Goal: Task Accomplishment & Management: Use online tool/utility

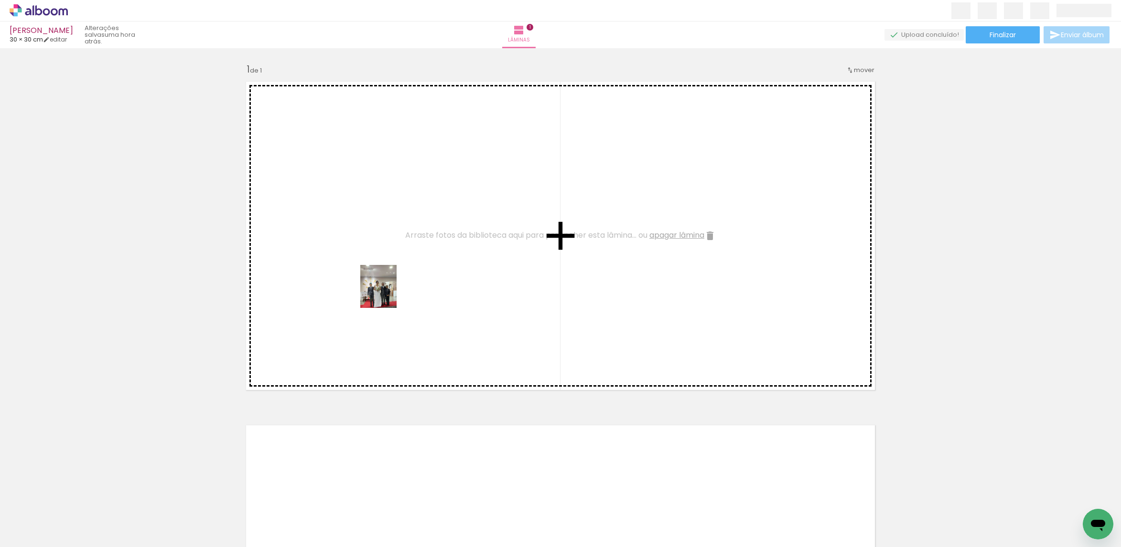
drag, startPoint x: 103, startPoint y: 524, endPoint x: 390, endPoint y: 293, distance: 368.5
click at [390, 293] on quentale-workspace at bounding box center [560, 273] width 1121 height 547
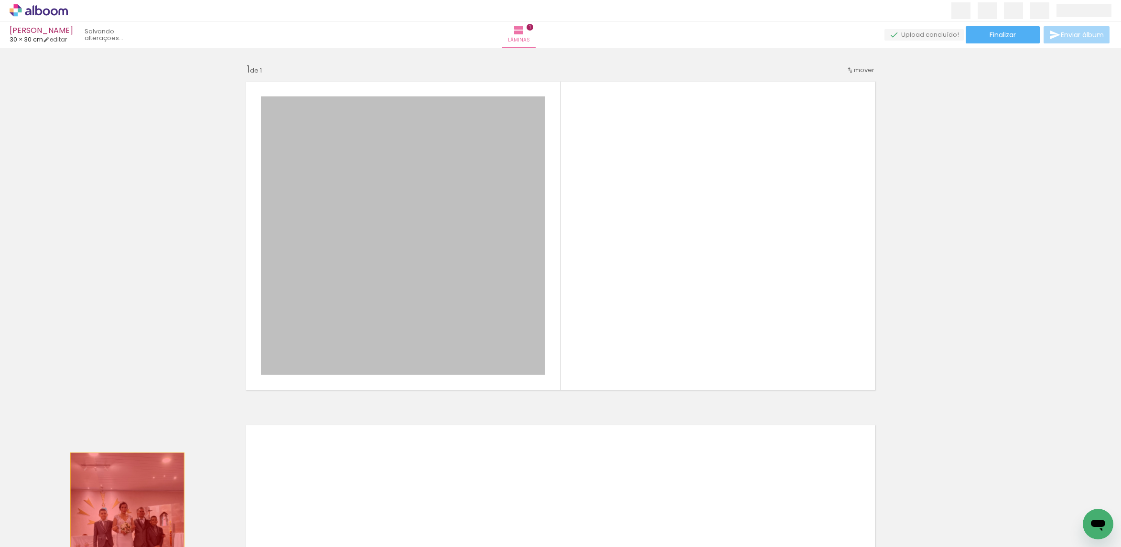
drag, startPoint x: 369, startPoint y: 307, endPoint x: 115, endPoint y: 512, distance: 326.4
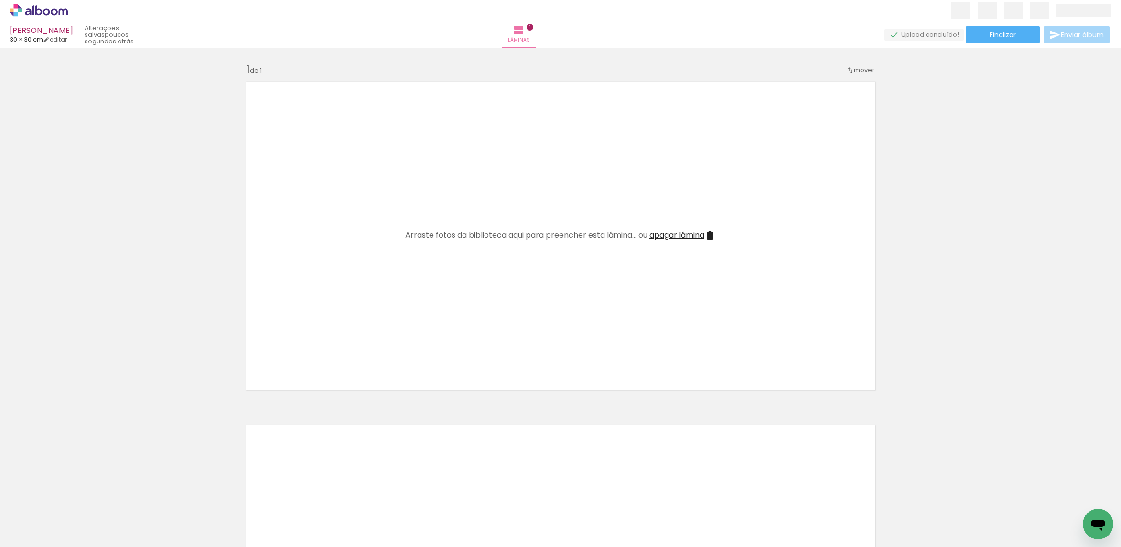
scroll to position [0, 207]
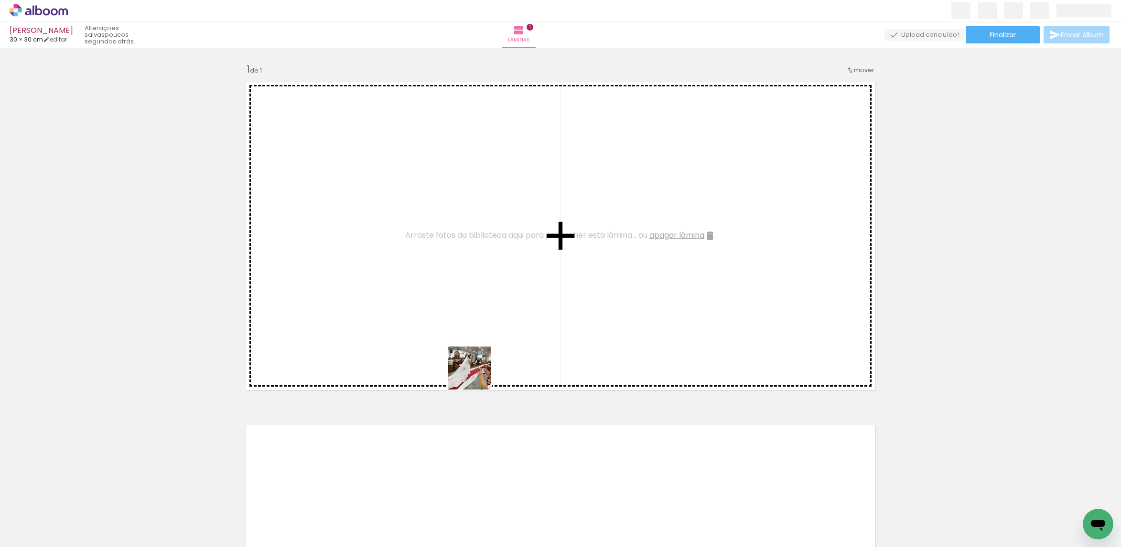
drag, startPoint x: 531, startPoint y: 524, endPoint x: 470, endPoint y: 366, distance: 169.6
click at [470, 367] on quentale-workspace at bounding box center [560, 273] width 1121 height 547
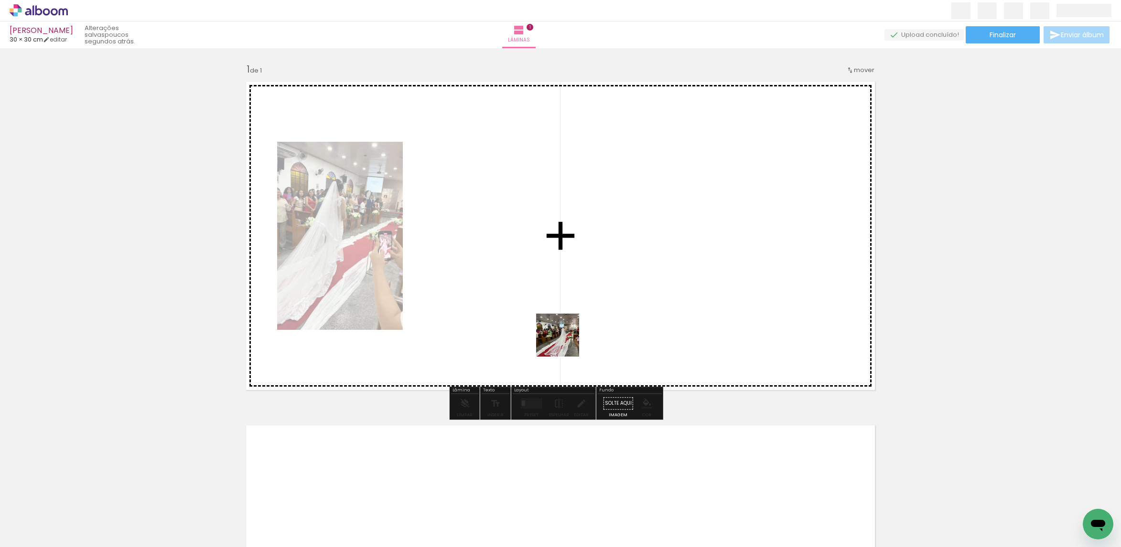
drag, startPoint x: 430, startPoint y: 514, endPoint x: 576, endPoint y: 323, distance: 240.6
click at [576, 323] on quentale-workspace at bounding box center [560, 273] width 1121 height 547
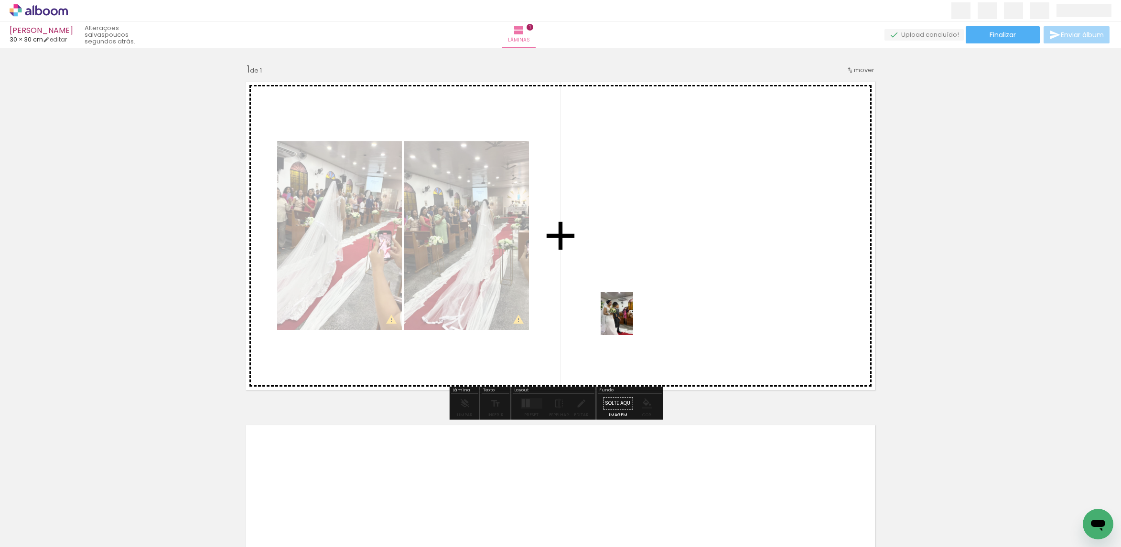
drag, startPoint x: 582, startPoint y: 518, endPoint x: 629, endPoint y: 320, distance: 203.8
click at [629, 320] on quentale-workspace at bounding box center [560, 273] width 1121 height 547
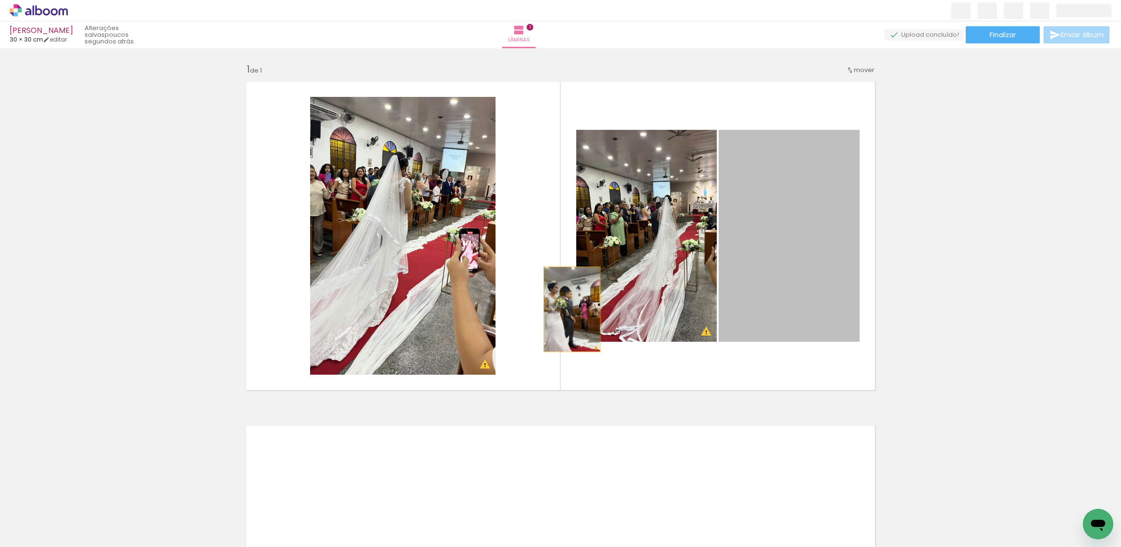
drag, startPoint x: 747, startPoint y: 300, endPoint x: 444, endPoint y: 310, distance: 302.5
click at [0, 0] on slot at bounding box center [0, 0] width 0 height 0
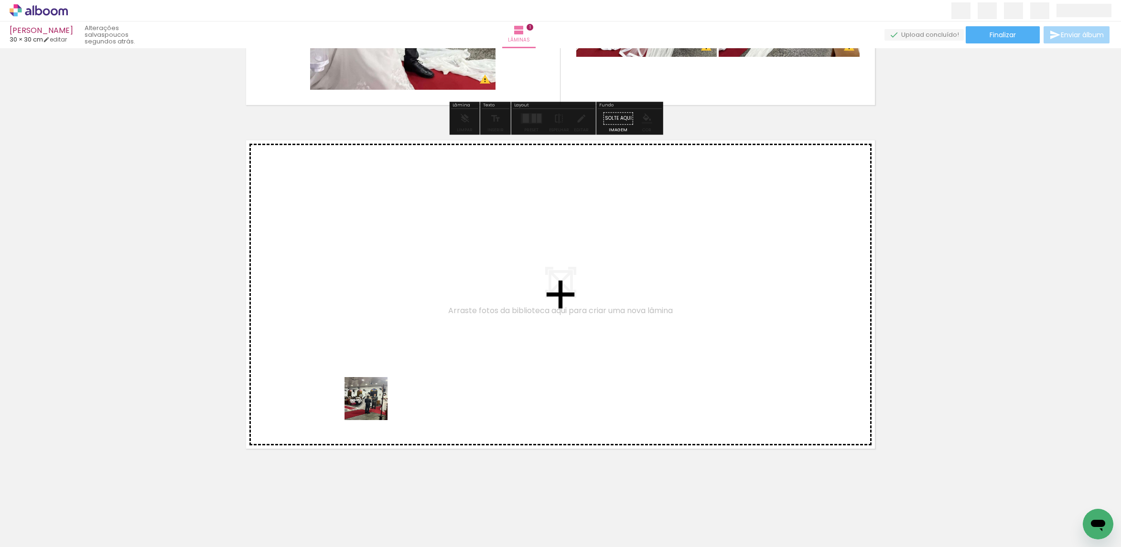
drag, startPoint x: 327, startPoint y: 509, endPoint x: 381, endPoint y: 389, distance: 131.9
click at [381, 389] on quentale-workspace at bounding box center [560, 273] width 1121 height 547
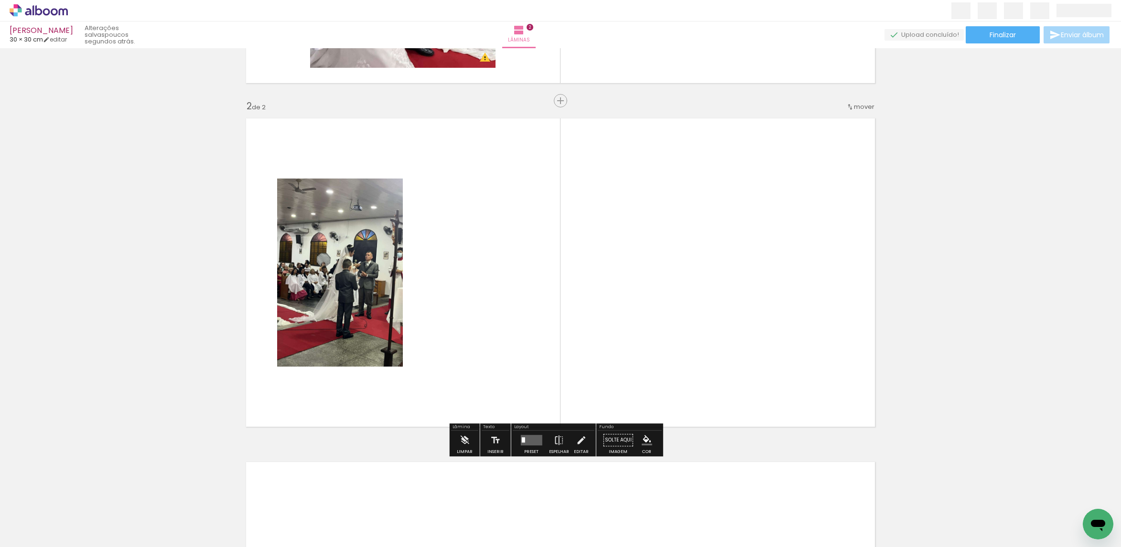
scroll to position [311, 0]
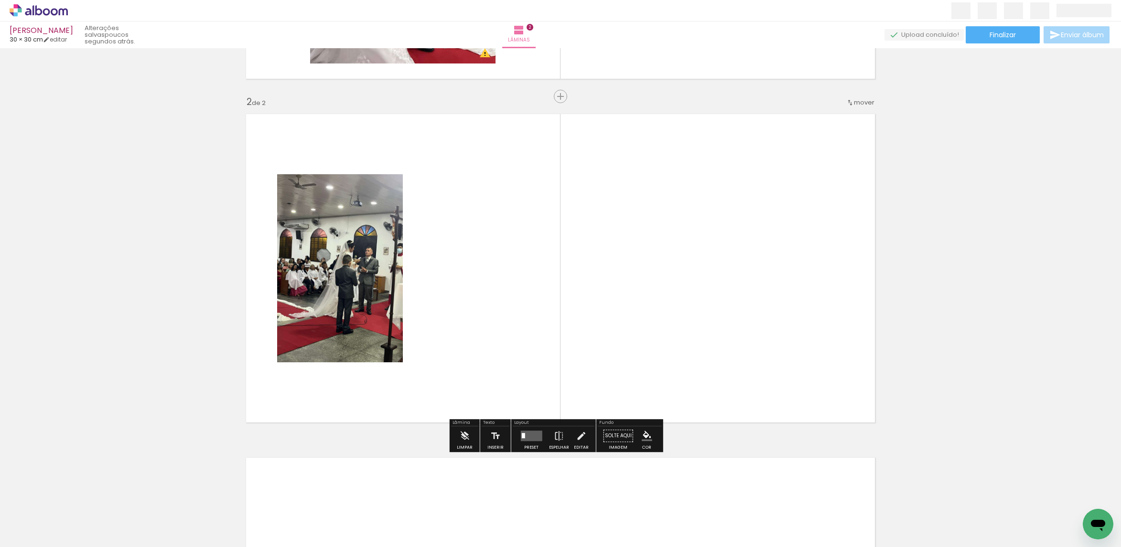
drag, startPoint x: 407, startPoint y: 463, endPoint x: 490, endPoint y: 391, distance: 109.7
click at [469, 410] on quentale-workspace at bounding box center [560, 273] width 1121 height 547
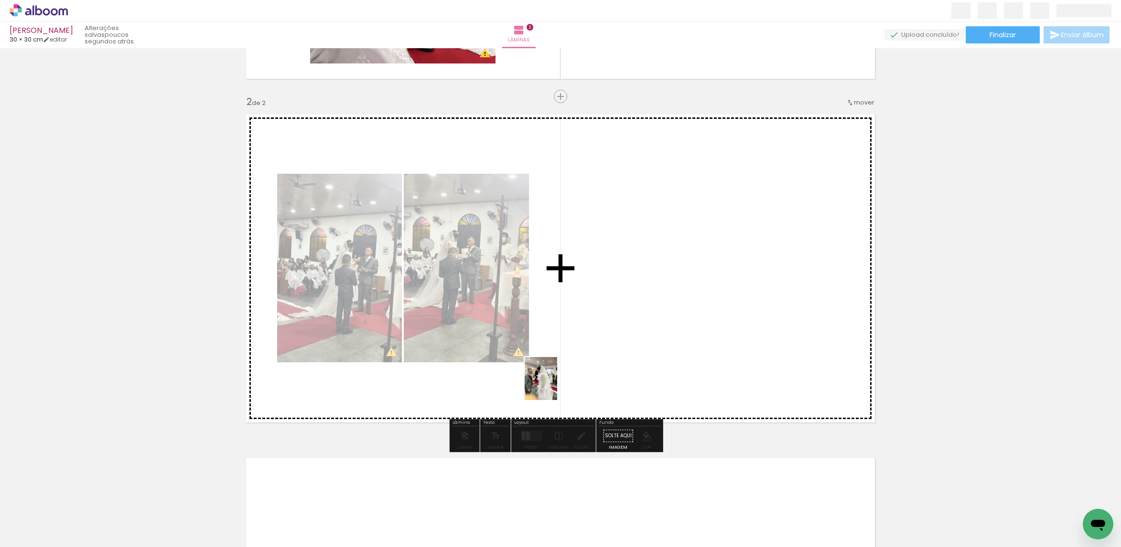
drag, startPoint x: 224, startPoint y: 519, endPoint x: 554, endPoint y: 385, distance: 355.7
click at [554, 385] on quentale-workspace at bounding box center [560, 273] width 1121 height 547
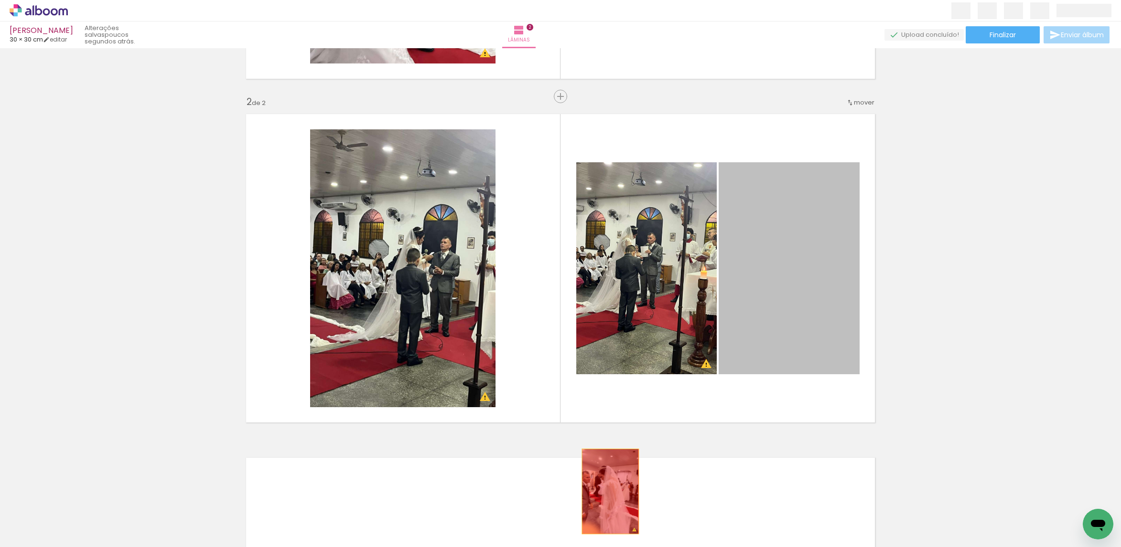
drag, startPoint x: 748, startPoint y: 331, endPoint x: 448, endPoint y: 488, distance: 339.2
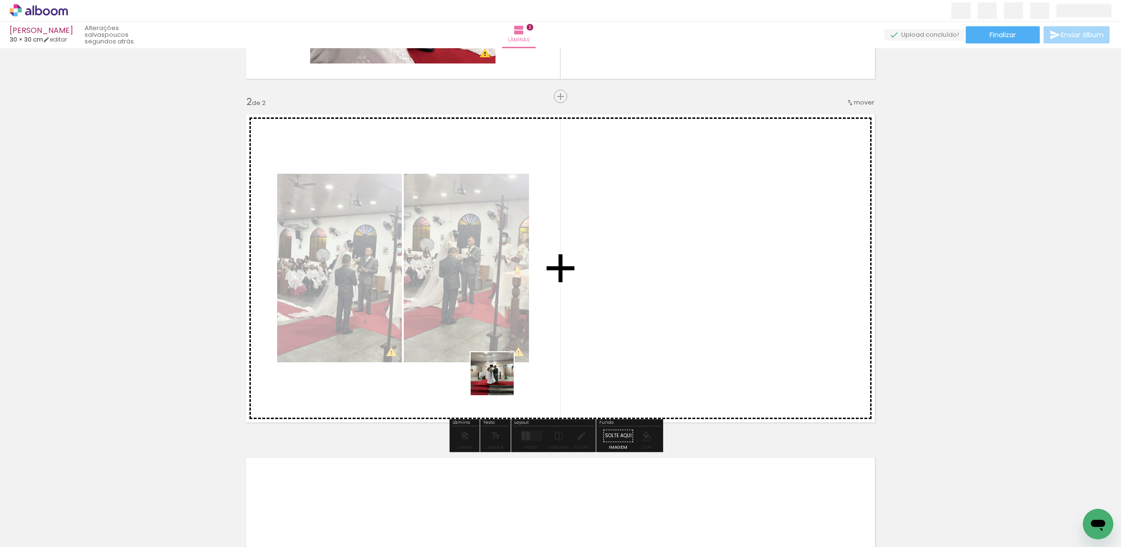
drag, startPoint x: 277, startPoint y: 511, endPoint x: 681, endPoint y: 312, distance: 450.1
click at [682, 312] on quentale-workspace at bounding box center [560, 273] width 1121 height 547
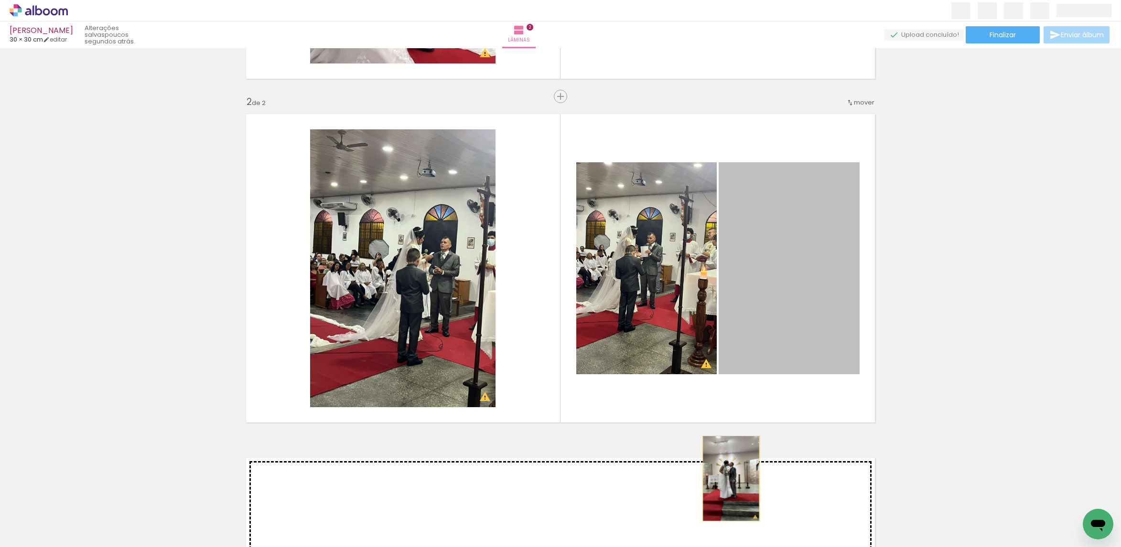
drag, startPoint x: 778, startPoint y: 315, endPoint x: 687, endPoint y: 476, distance: 184.6
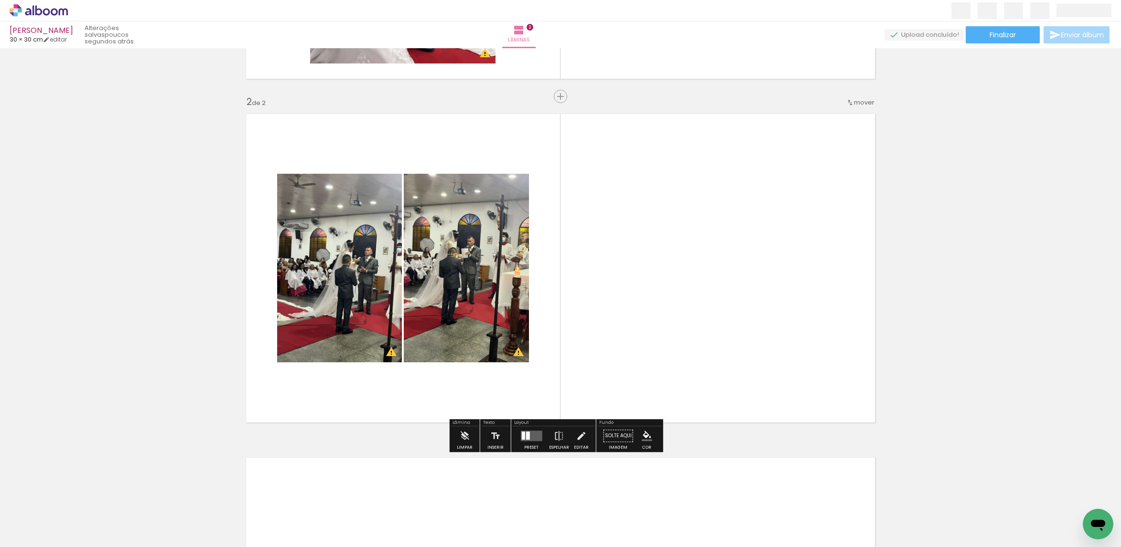
scroll to position [0, 730]
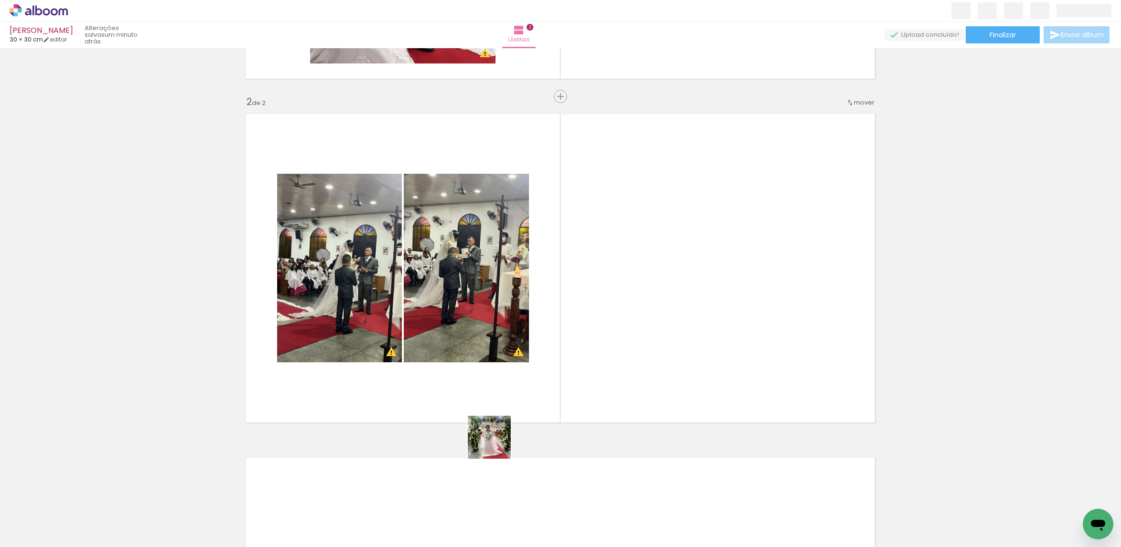
drag, startPoint x: 438, startPoint y: 519, endPoint x: 598, endPoint y: 340, distance: 239.9
click at [608, 329] on quentale-workspace at bounding box center [560, 273] width 1121 height 547
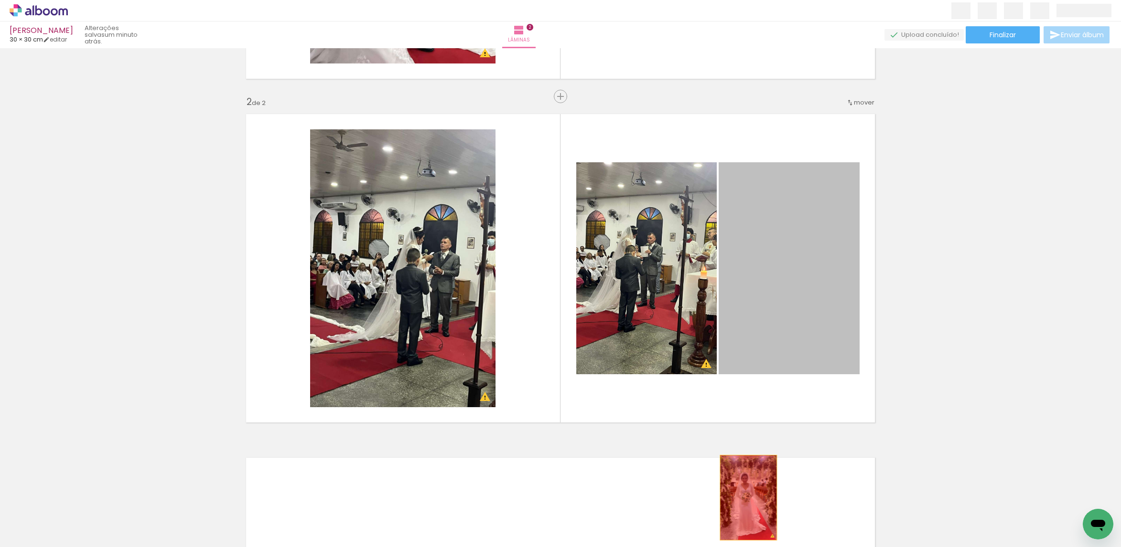
drag, startPoint x: 774, startPoint y: 340, endPoint x: 696, endPoint y: 516, distance: 192.0
